Goal: Information Seeking & Learning: Learn about a topic

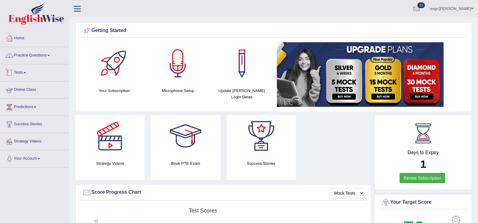
click at [38, 59] on link "Practice Questions" at bounding box center [34, 54] width 69 height 15
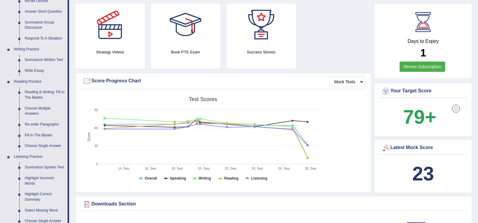
scroll to position [96, 0]
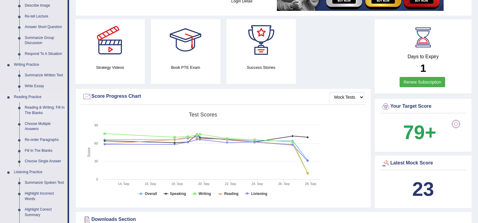
click at [37, 109] on link "Reading & Writing: Fill In The Blanks" at bounding box center [45, 110] width 46 height 16
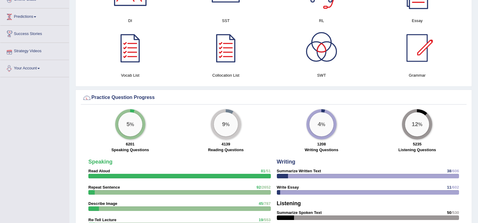
scroll to position [361, 0]
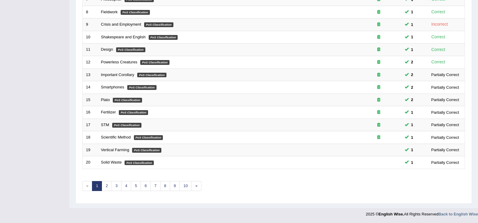
scroll to position [177, 0]
click at [183, 185] on link "10" at bounding box center [186, 186] width 12 height 10
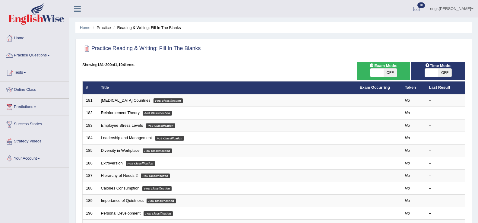
click at [183, 185] on td "Calories Consumption PoS Classification" at bounding box center [227, 188] width 259 height 13
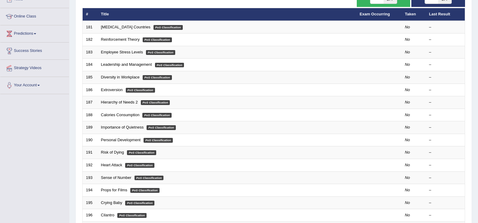
scroll to position [84, 0]
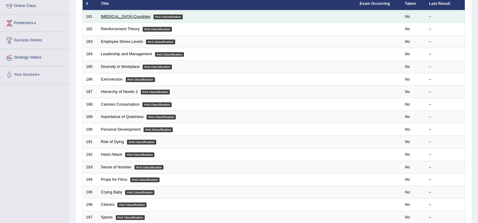
click at [129, 15] on link "[MEDICAL_DATA] Countries" at bounding box center [125, 16] width 49 height 5
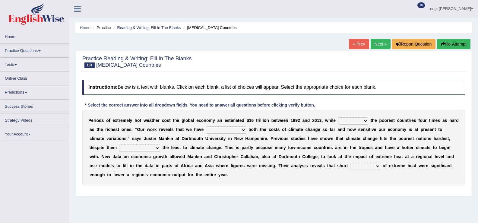
click at [350, 123] on select "defeated hitting hit defeating" at bounding box center [353, 120] width 30 height 7
select select "hitting"
click at [338, 117] on select "defeated hitting hit defeating" at bounding box center [353, 120] width 30 height 7
click at [231, 131] on select "underutilized underpinned underestimated underexposed" at bounding box center [226, 129] width 40 height 7
select select "underestimated"
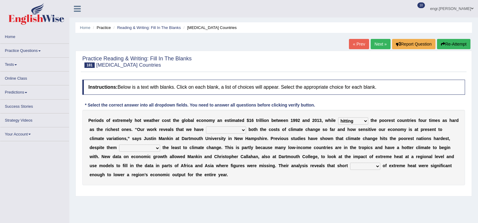
click at [206, 126] on select "underutilized underpinned underestimated underexposed" at bounding box center [226, 129] width 40 height 7
click at [140, 147] on select "contributing permeating computing accommodating" at bounding box center [139, 148] width 41 height 7
select select "contributing"
click at [119, 145] on select "contributing permeating computing accommodating" at bounding box center [139, 148] width 41 height 7
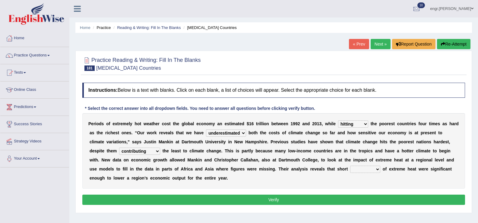
click at [365, 170] on select "spells effects lacks qualities" at bounding box center [365, 169] width 30 height 7
select select "effects"
click at [350, 166] on select "spells effects lacks qualities" at bounding box center [365, 169] width 30 height 7
click at [352, 204] on button "Verify" at bounding box center [273, 200] width 383 height 10
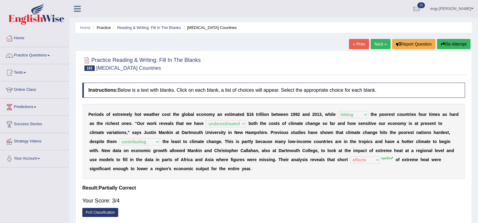
click at [380, 47] on link "Next »" at bounding box center [381, 44] width 20 height 10
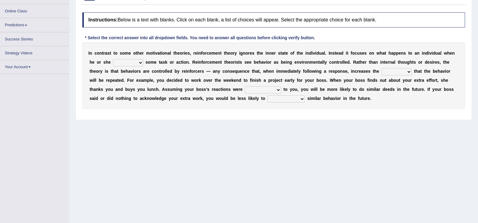
scroll to position [80, 0]
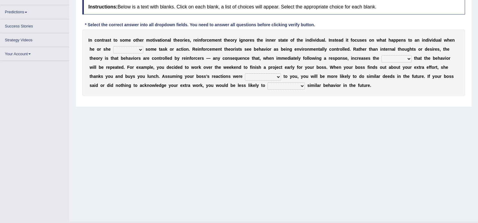
click at [132, 51] on select "reforms conforms confirms performs" at bounding box center [128, 49] width 30 height 7
select select "performs"
click at [113, 46] on select "reforms conforms confirms performs" at bounding box center [128, 49] width 30 height 7
click at [400, 62] on select "tendency potency probability capability" at bounding box center [397, 58] width 30 height 7
select select "probability"
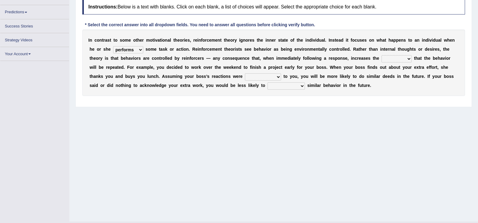
click at [382, 55] on select "tendency potency probability capability" at bounding box center [397, 58] width 30 height 7
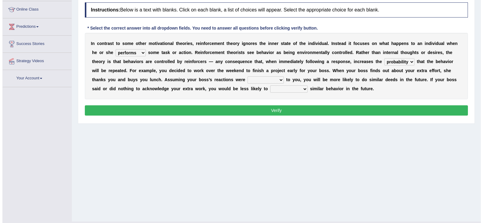
scroll to position [91, 0]
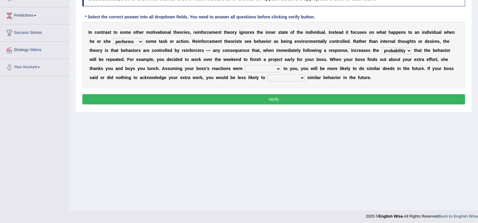
click at [265, 69] on select "comparable favorable reliable incomparable" at bounding box center [263, 68] width 36 height 7
select select "favorable"
click at [245, 65] on select "comparable favorable reliable incomparable" at bounding box center [263, 68] width 36 height 7
click at [291, 77] on select "galvanize legislate commemorate demonstrate" at bounding box center [286, 77] width 37 height 7
select select "demonstrate"
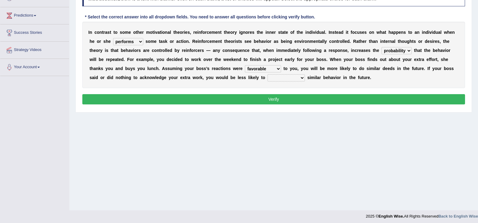
click at [268, 74] on select "galvanize legislate commemorate demonstrate" at bounding box center [286, 77] width 37 height 7
click at [298, 102] on button "Verify" at bounding box center [273, 99] width 383 height 10
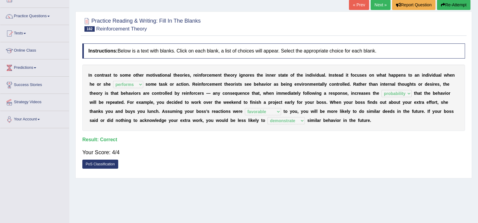
scroll to position [38, 0]
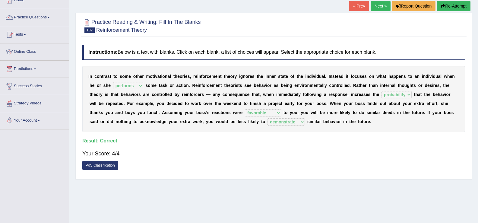
click at [374, 5] on link "Next »" at bounding box center [381, 6] width 20 height 10
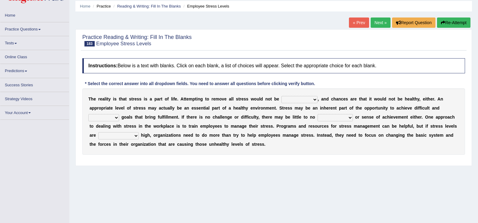
scroll to position [26, 0]
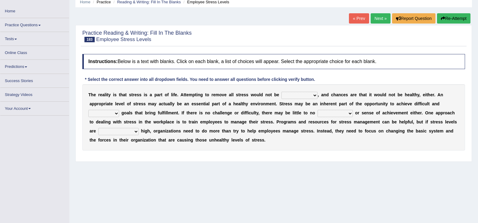
click at [308, 95] on select "characteristic realistic scholastic futuristic" at bounding box center [300, 95] width 36 height 7
select select "realistic"
click at [282, 92] on select "characteristic realistic scholastic futuristic" at bounding box center [300, 95] width 36 height 7
click at [114, 112] on select "worthwhile otherwhile redundant complied" at bounding box center [103, 113] width 31 height 7
select select "worthwhile"
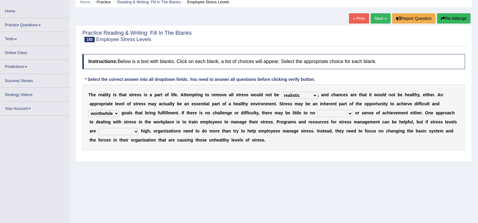
click at [88, 110] on select "worthwhile otherwhile redundant complied" at bounding box center [103, 113] width 31 height 7
click at [333, 114] on select "introspection satisfaction confection recollection" at bounding box center [335, 113] width 35 height 7
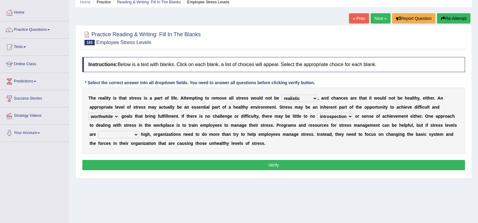
click at [318, 113] on select "introspection satisfaction confection recollection" at bounding box center [335, 116] width 35 height 7
click at [338, 115] on select "introspection satisfaction confection recollection" at bounding box center [335, 116] width 35 height 7
select select "satisfaction"
click at [318, 113] on select "introspection satisfaction confection recollection" at bounding box center [335, 116] width 35 height 7
click at [129, 137] on select "unreasonably psychologically necessarily intermediately" at bounding box center [118, 134] width 40 height 7
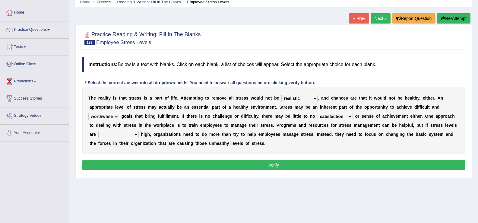
select select "unreasonably"
click at [98, 131] on select "unreasonably psychologically necessarily intermediately" at bounding box center [118, 134] width 40 height 7
click at [161, 163] on button "Verify" at bounding box center [273, 165] width 383 height 10
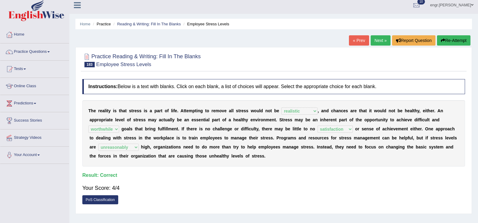
scroll to position [0, 0]
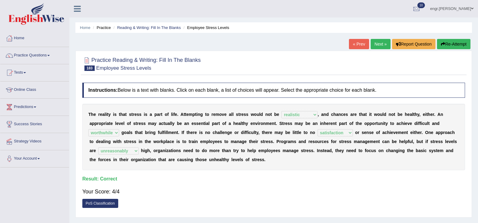
click at [383, 41] on link "Next »" at bounding box center [381, 44] width 20 height 10
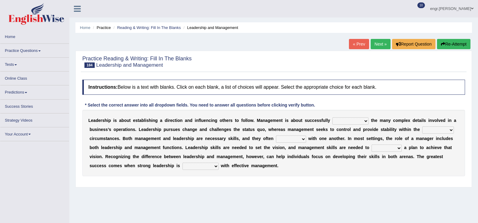
click at [365, 123] on select "Inspiring admiring depicting administering" at bounding box center [351, 120] width 36 height 7
select select "Inspiring"
click at [333, 117] on select "Inspiring admiring depicting administering" at bounding box center [351, 120] width 36 height 7
click at [429, 131] on select "mentioning monitoring uninspiring existing" at bounding box center [439, 129] width 32 height 7
select select "existing"
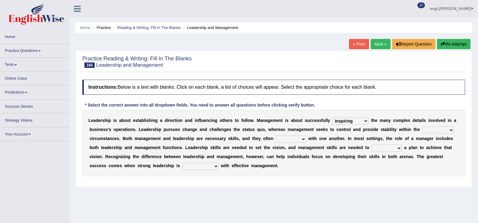
click at [423, 126] on select "mentioning monitoring uninspiring existing" at bounding box center [439, 129] width 32 height 7
click at [284, 141] on select "vitalize overlap reverb resurrect" at bounding box center [291, 139] width 30 height 7
select select "overlap"
click at [276, 136] on select "vitalize overlap reverb resurrect" at bounding box center [291, 139] width 30 height 7
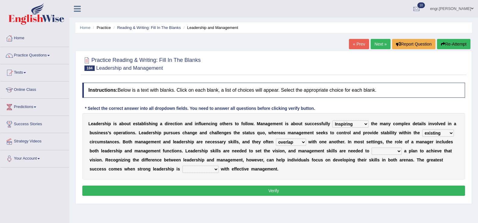
click at [391, 150] on select "validate antedate reimburse implement" at bounding box center [387, 151] width 30 height 7
select select "validate"
click at [372, 148] on select "validate antedate reimburse implement" at bounding box center [387, 151] width 30 height 7
click at [190, 169] on select "paired impoverished impaired polished" at bounding box center [201, 169] width 36 height 7
select select "paired"
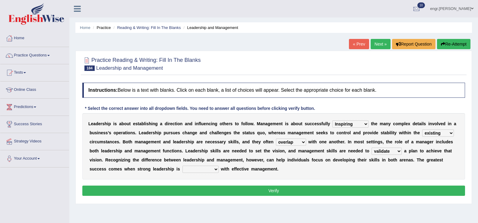
click at [183, 166] on select "paired impoverished impaired polished" at bounding box center [201, 169] width 36 height 7
click at [195, 191] on button "Verify" at bounding box center [273, 191] width 383 height 10
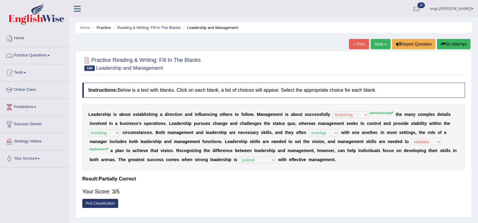
click at [27, 57] on link "Practice Questions" at bounding box center [34, 54] width 69 height 15
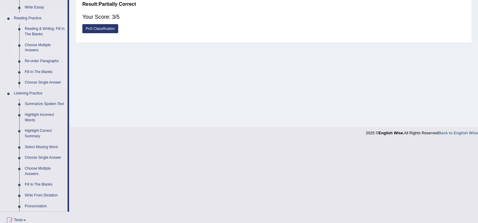
scroll to position [150, 0]
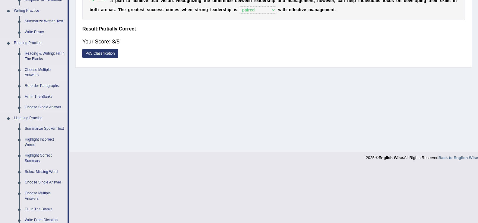
click at [40, 73] on link "Choose Multiple Answers" at bounding box center [45, 73] width 46 height 16
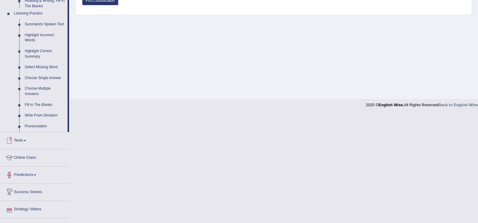
scroll to position [251, 0]
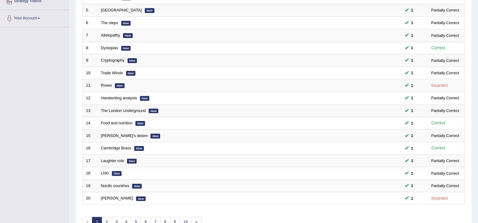
scroll to position [177, 0]
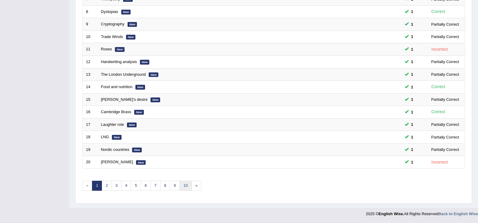
click at [182, 185] on link "10" at bounding box center [186, 186] width 12 height 10
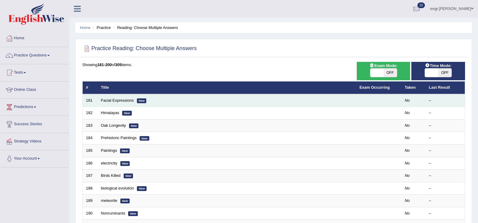
click at [127, 103] on td "Facial Expressions New" at bounding box center [227, 100] width 259 height 13
click at [127, 100] on link "Facial Expressions" at bounding box center [117, 100] width 33 height 5
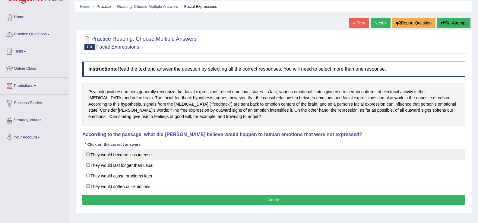
scroll to position [21, 0]
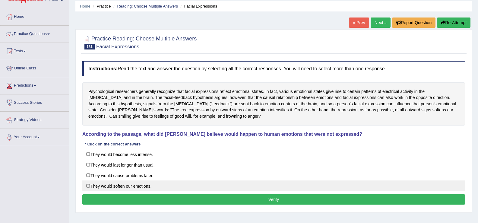
click at [139, 186] on label "They would soften our emotions." at bounding box center [273, 185] width 383 height 11
checkbox input "true"
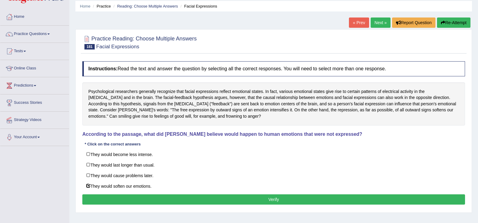
click at [151, 196] on button "Verify" at bounding box center [273, 199] width 383 height 10
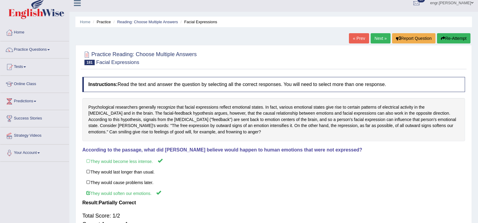
scroll to position [0, 0]
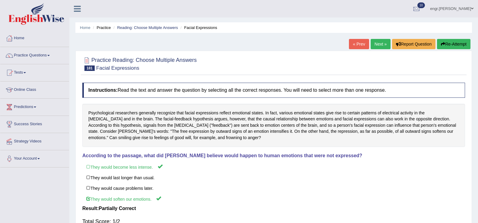
click at [376, 44] on link "Next »" at bounding box center [381, 44] width 20 height 10
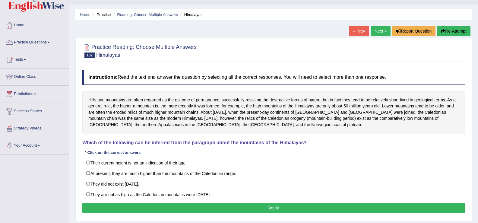
scroll to position [18, 0]
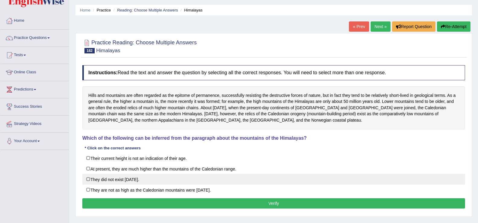
click at [161, 178] on label "They did not exist 400 million years ago." at bounding box center [273, 179] width 383 height 11
checkbox input "true"
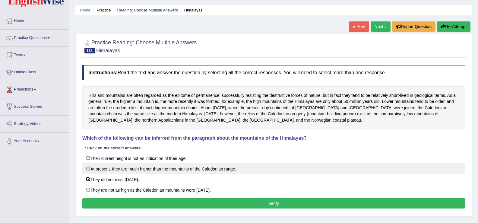
click at [164, 164] on label "At present, they are much higher than the mountains of the Caledonian range." at bounding box center [273, 168] width 383 height 11
checkbox input "true"
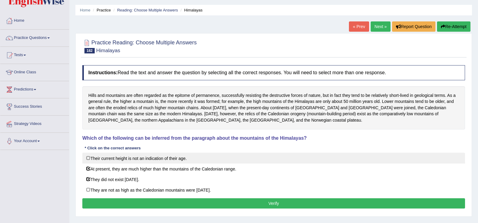
click at [165, 159] on label "Their current height is not an indication of their age." at bounding box center [273, 158] width 383 height 11
checkbox input "true"
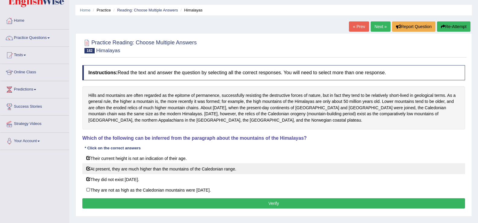
click at [160, 167] on label "At present, they are much higher than the mountains of the Caledonian range." at bounding box center [273, 168] width 383 height 11
checkbox input "false"
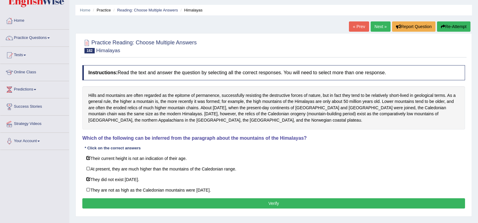
click at [171, 199] on button "Verify" at bounding box center [273, 203] width 383 height 10
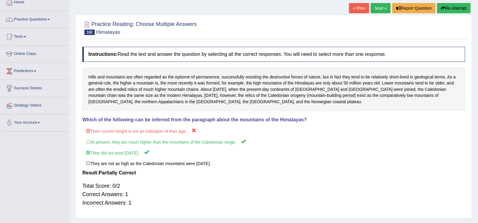
scroll to position [10, 0]
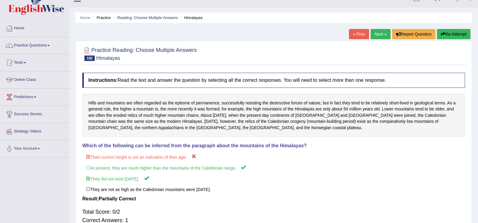
click at [374, 36] on link "Next »" at bounding box center [381, 34] width 20 height 10
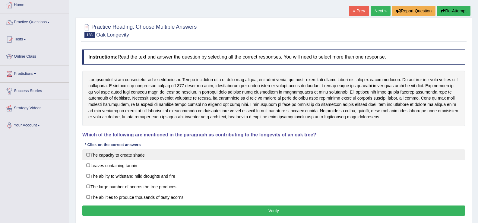
scroll to position [34, 0]
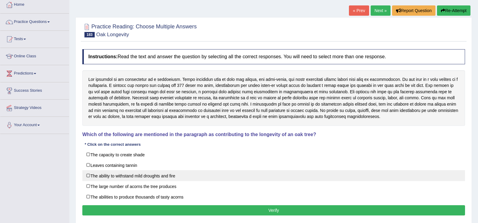
click at [129, 177] on label "The ability to withstand mild droughts and fire" at bounding box center [273, 175] width 383 height 11
checkbox input "true"
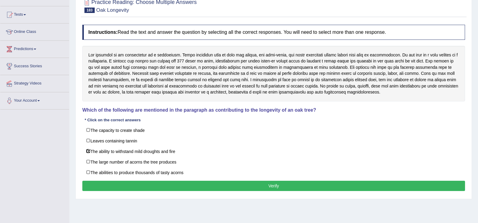
scroll to position [58, 0]
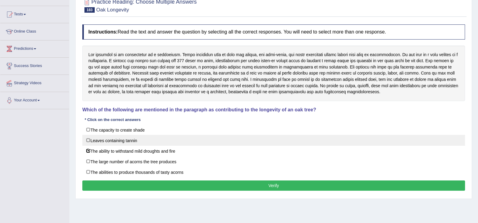
click at [127, 143] on label "Leaves containing tannin" at bounding box center [273, 140] width 383 height 11
checkbox input "true"
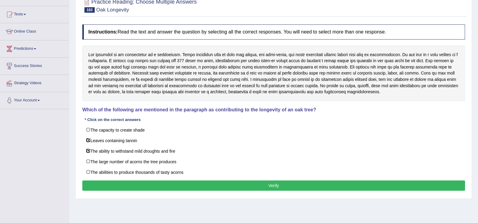
click at [159, 185] on button "Verify" at bounding box center [273, 185] width 383 height 10
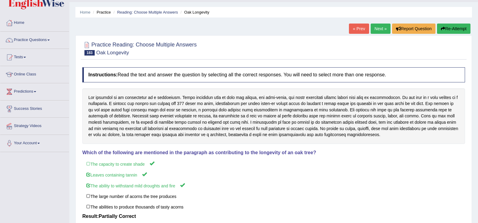
scroll to position [0, 0]
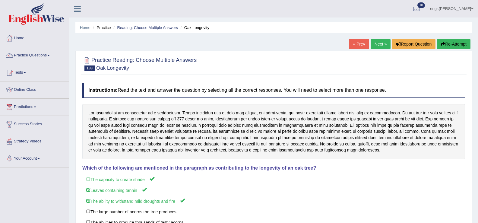
click at [387, 42] on link "Next »" at bounding box center [381, 44] width 20 height 10
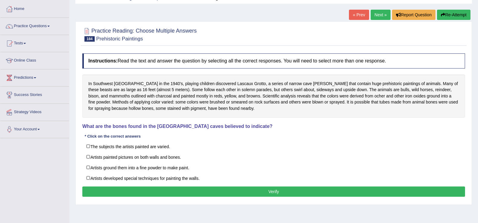
scroll to position [30, 0]
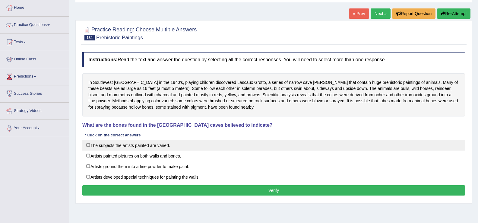
click at [142, 146] on label "The subjects the artists painted are varied." at bounding box center [273, 145] width 383 height 11
checkbox input "true"
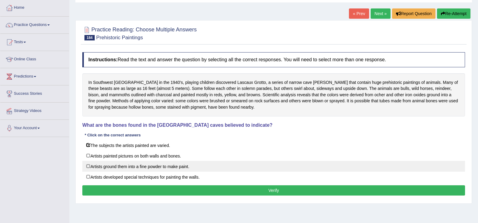
click at [98, 166] on label "Artists ground them into a fine powder to make paint." at bounding box center [273, 166] width 383 height 11
checkbox input "true"
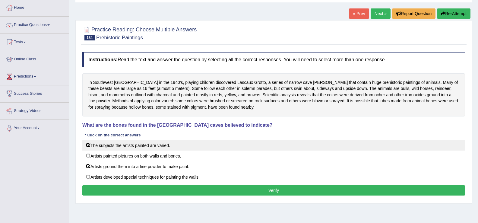
click at [88, 141] on label "The subjects the artists painted are varied." at bounding box center [273, 145] width 383 height 11
checkbox input "false"
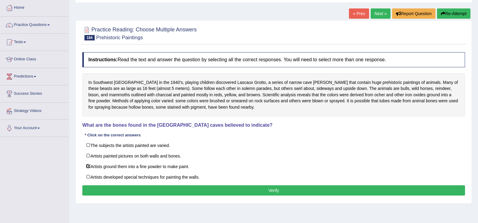
click at [122, 188] on button "Verify" at bounding box center [273, 190] width 383 height 10
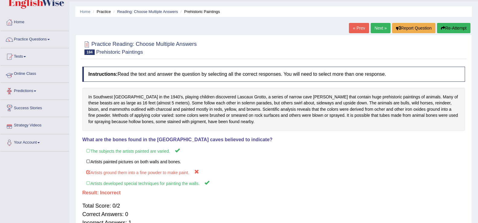
scroll to position [1, 0]
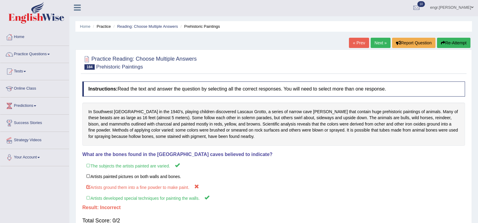
click at [34, 55] on link "Practice Questions" at bounding box center [34, 53] width 69 height 15
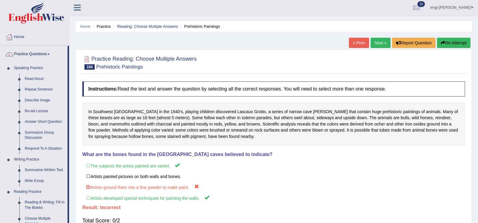
click at [37, 78] on link "Read Aloud" at bounding box center [45, 79] width 46 height 11
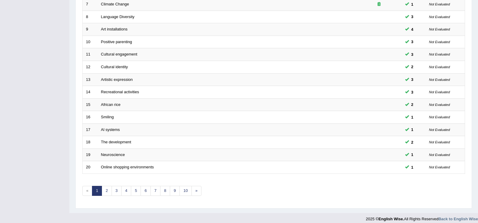
scroll to position [177, 0]
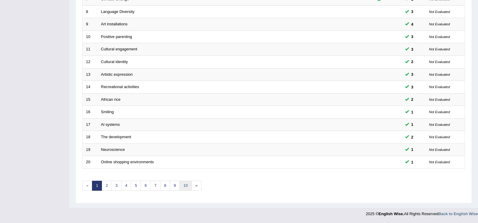
click at [185, 184] on link "10" at bounding box center [186, 186] width 12 height 10
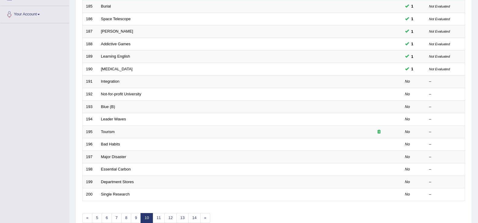
scroll to position [177, 0]
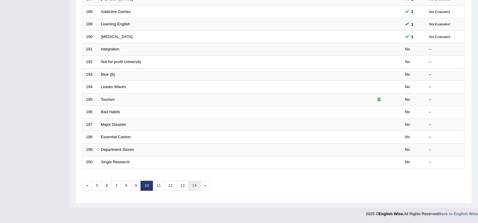
click at [196, 187] on link "14" at bounding box center [194, 186] width 12 height 10
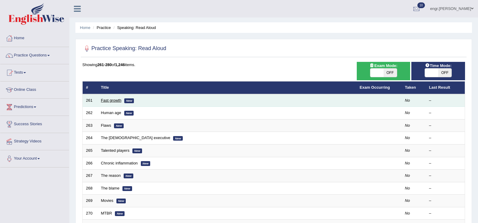
click at [113, 102] on link "Fast growth" at bounding box center [111, 100] width 21 height 5
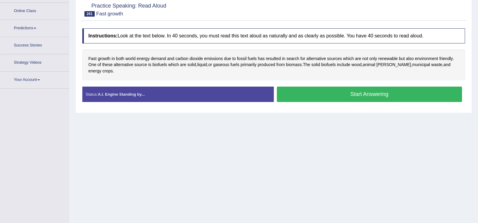
scroll to position [90, 0]
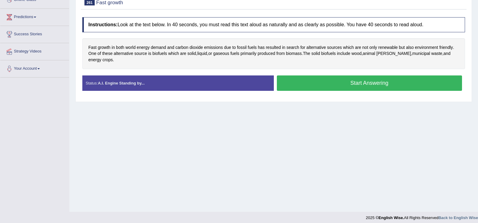
click at [332, 84] on button "Start Answering" at bounding box center [370, 82] width 186 height 15
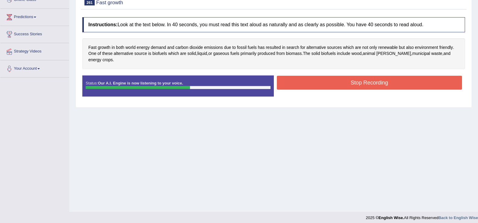
click at [346, 80] on button "Stop Recording" at bounding box center [370, 83] width 186 height 14
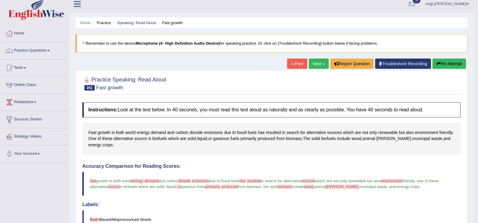
scroll to position [0, 0]
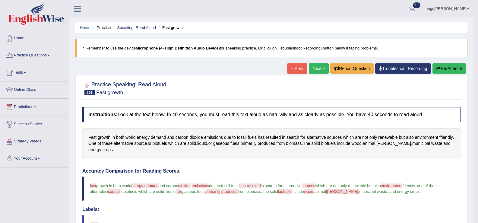
click at [322, 67] on link "Next »" at bounding box center [319, 68] width 20 height 10
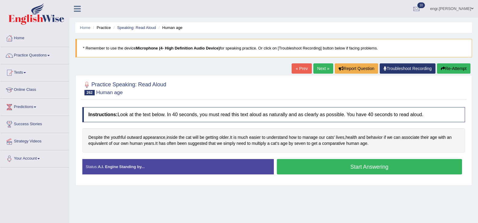
click at [308, 167] on button "Start Answering" at bounding box center [370, 166] width 186 height 15
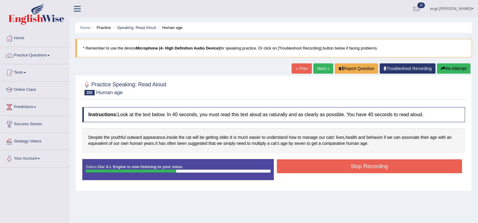
click at [340, 164] on button "Stop Recording" at bounding box center [370, 166] width 186 height 14
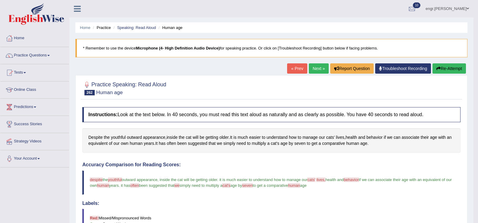
click at [321, 71] on link "Next »" at bounding box center [319, 68] width 20 height 10
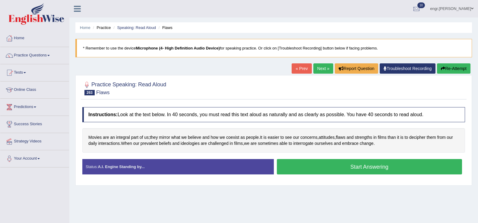
click at [345, 169] on button "Start Answering" at bounding box center [370, 166] width 186 height 15
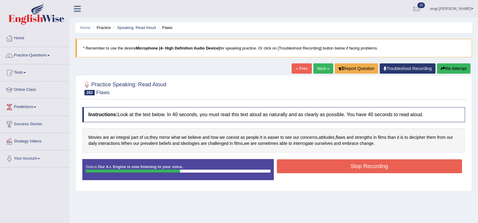
click at [345, 169] on button "Stop Recording" at bounding box center [370, 166] width 186 height 14
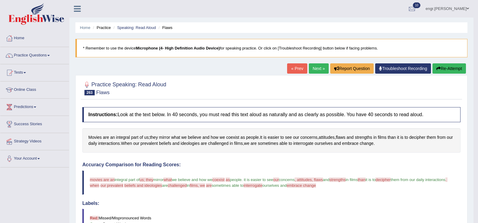
click at [311, 70] on link "Next »" at bounding box center [319, 68] width 20 height 10
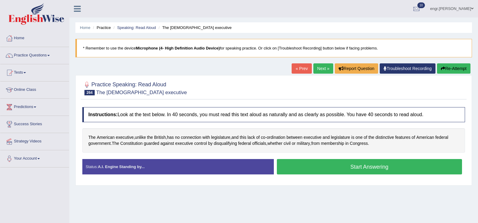
click at [321, 169] on button "Start Answering" at bounding box center [370, 166] width 186 height 15
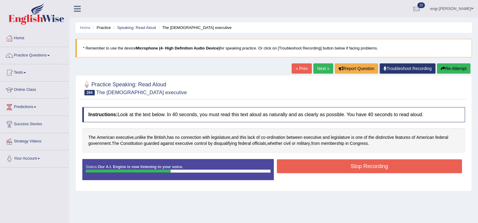
click at [355, 164] on button "Stop Recording" at bounding box center [370, 166] width 186 height 14
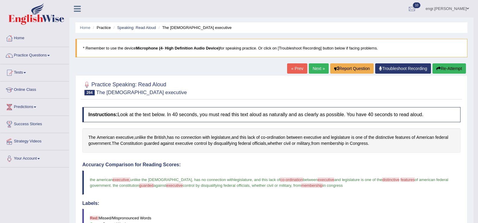
click at [314, 65] on link "Next »" at bounding box center [319, 68] width 20 height 10
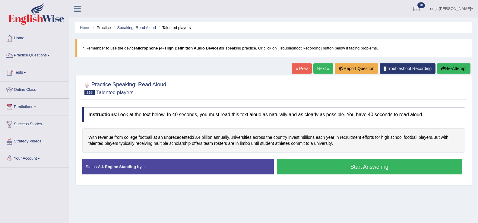
click at [314, 169] on button "Start Answering" at bounding box center [370, 166] width 186 height 15
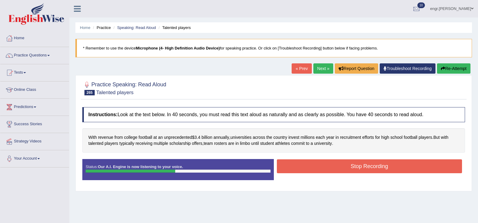
click at [317, 170] on button "Stop Recording" at bounding box center [370, 166] width 186 height 14
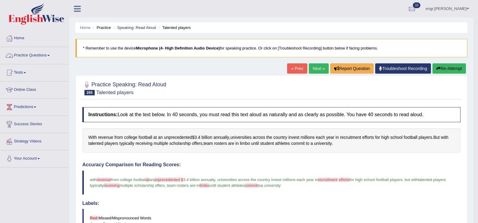
click at [35, 57] on link "Practice Questions" at bounding box center [34, 54] width 69 height 15
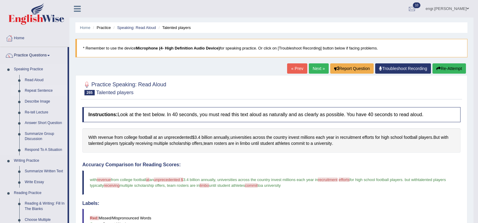
click at [33, 90] on link "Repeat Sentence" at bounding box center [45, 90] width 46 height 11
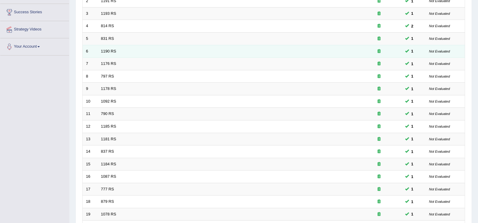
scroll to position [177, 0]
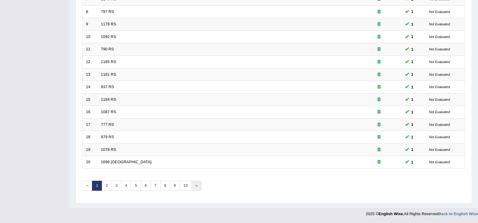
click at [196, 187] on link "»" at bounding box center [197, 186] width 10 height 10
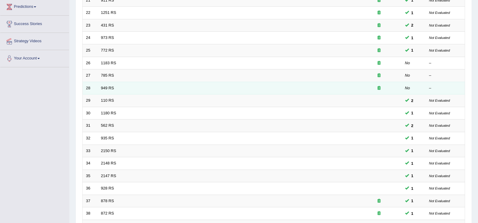
scroll to position [100, 0]
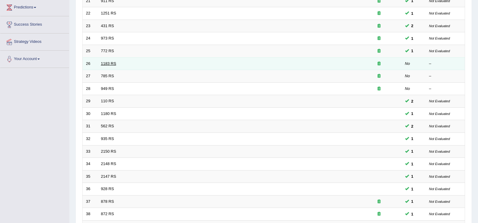
click at [104, 65] on link "1183 RS" at bounding box center [108, 63] width 15 height 5
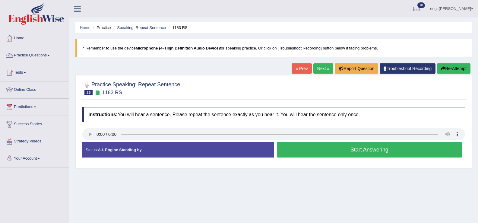
click at [306, 149] on button "Start Answering" at bounding box center [370, 149] width 186 height 15
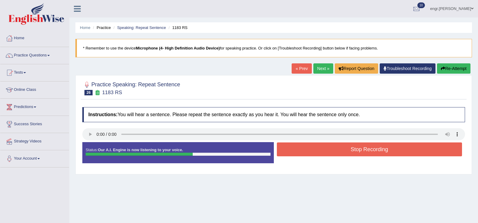
click at [308, 149] on button "Stop Recording" at bounding box center [370, 149] width 186 height 14
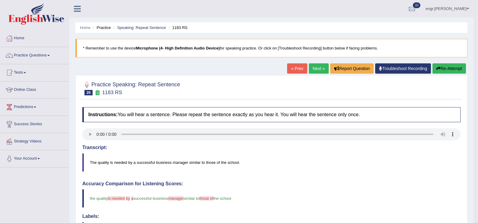
click at [311, 71] on link "Next »" at bounding box center [319, 68] width 20 height 10
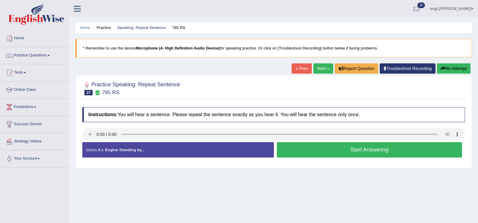
click at [320, 150] on button "Start Answering" at bounding box center [370, 149] width 186 height 15
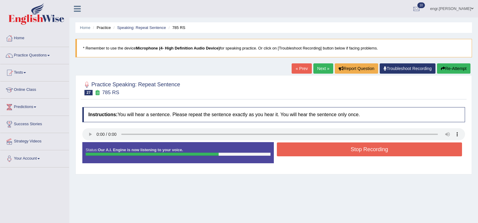
click at [318, 149] on button "Stop Recording" at bounding box center [370, 149] width 186 height 14
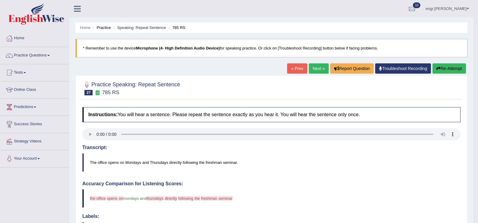
click at [316, 72] on link "Next »" at bounding box center [319, 68] width 20 height 10
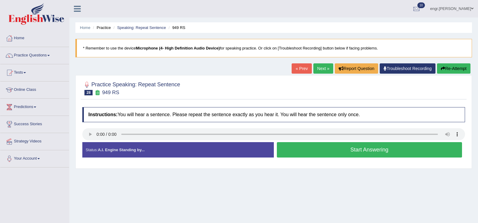
click at [302, 149] on button "Start Answering" at bounding box center [370, 149] width 186 height 15
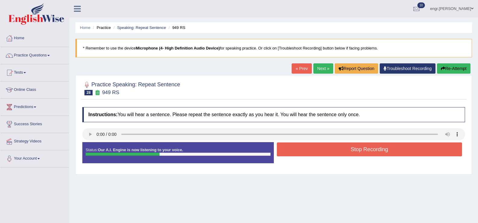
click at [296, 149] on button "Stop Recording" at bounding box center [370, 149] width 186 height 14
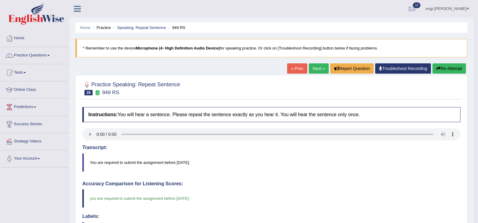
click at [318, 71] on link "Next »" at bounding box center [319, 68] width 20 height 10
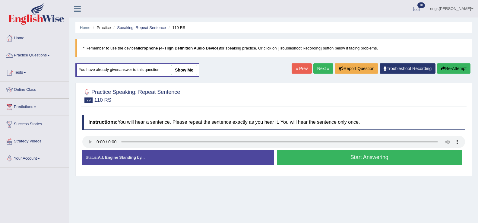
click at [310, 158] on button "Start Answering" at bounding box center [370, 157] width 186 height 15
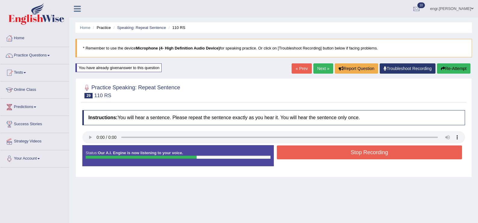
click at [317, 158] on button "Stop Recording" at bounding box center [370, 152] width 186 height 14
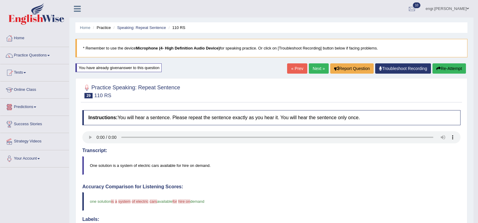
click at [34, 105] on link "Predictions" at bounding box center [34, 106] width 69 height 15
click at [29, 119] on link "Latest Predictions" at bounding box center [39, 121] width 56 height 11
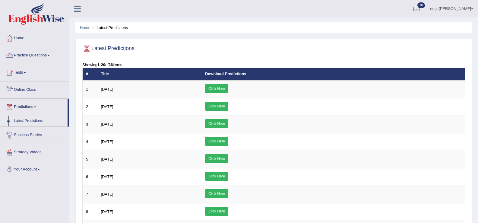
click at [29, 89] on link "Online Class" at bounding box center [34, 88] width 69 height 15
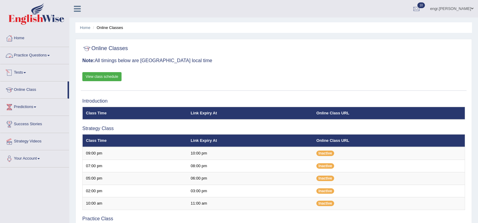
click at [34, 55] on link "Practice Questions" at bounding box center [34, 54] width 69 height 15
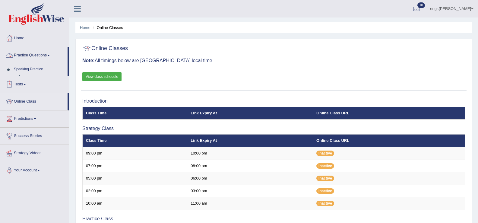
click at [34, 55] on link "Practice Questions" at bounding box center [33, 54] width 67 height 15
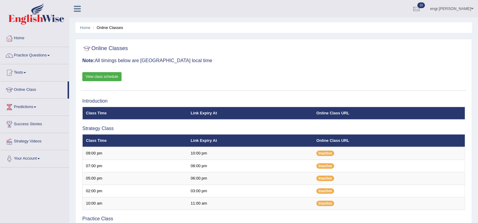
click at [34, 55] on link "Practice Questions" at bounding box center [34, 54] width 69 height 15
